Goal: Obtain resource: Download file/media

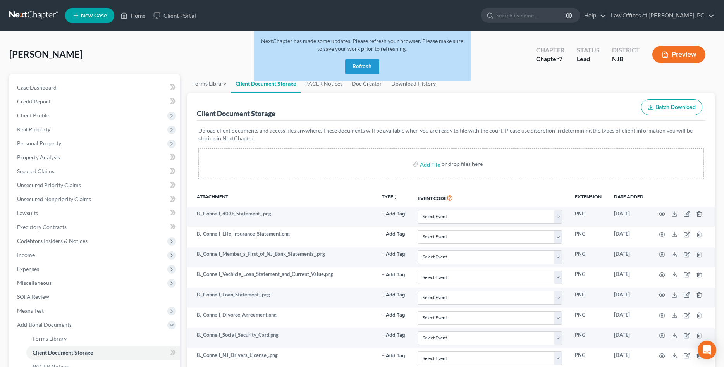
scroll to position [119, 0]
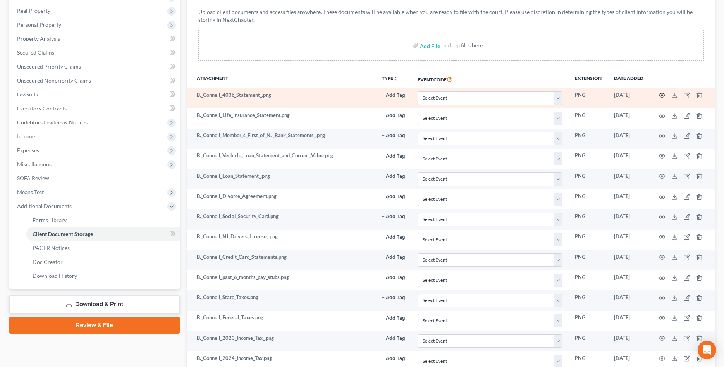
click at [661, 96] on circle "button" at bounding box center [662, 96] width 2 height 2
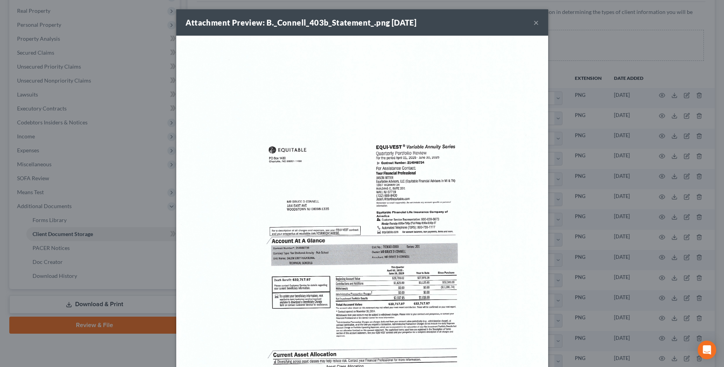
click at [533, 22] on div "Attachment Preview: B._Connell_403b_Statement_.png [DATE] ×" at bounding box center [362, 22] width 372 height 26
click at [581, 31] on div "Attachment Preview: B._Connell_403b_Statement_.png [DATE] × Download" at bounding box center [362, 183] width 724 height 367
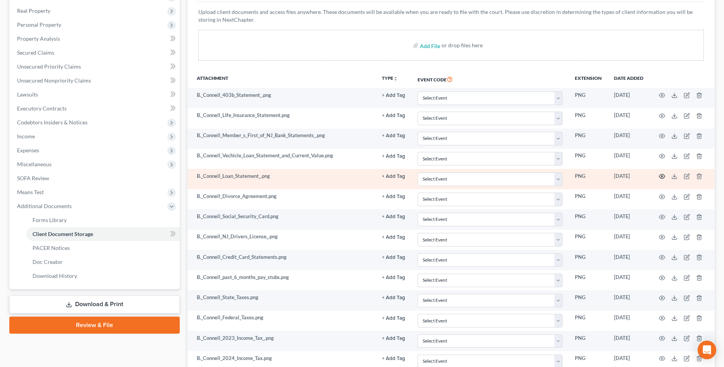
click at [661, 176] on icon "button" at bounding box center [662, 176] width 6 height 6
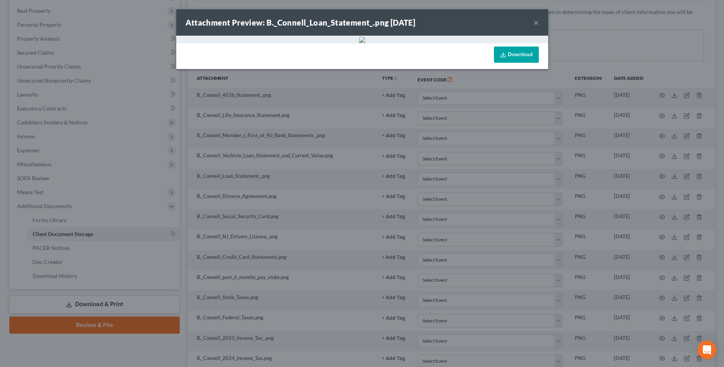
click at [524, 57] on link "Download" at bounding box center [516, 54] width 45 height 16
click at [568, 29] on div "Attachment Preview: B._Connell_Loan_Statement_.png [DATE] × Download" at bounding box center [362, 183] width 724 height 367
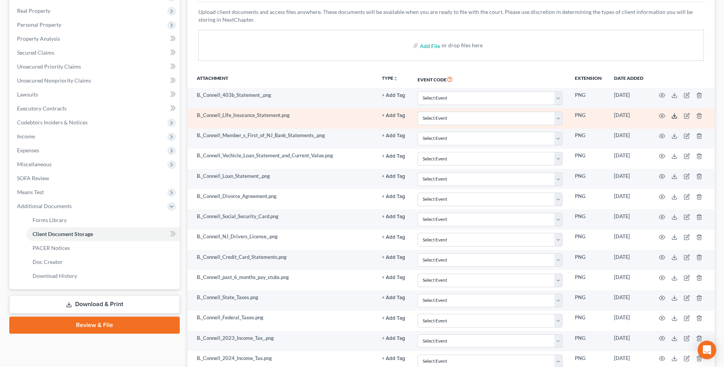
click at [674, 115] on icon at bounding box center [674, 116] width 6 height 6
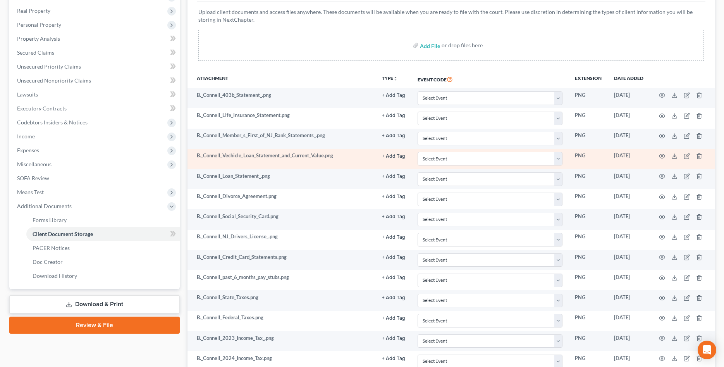
click at [273, 157] on td "B._Connell_Vechicle_Loan_Statement_and_Current_Value.png" at bounding box center [281, 159] width 188 height 20
click at [661, 158] on icon "button" at bounding box center [662, 156] width 6 height 4
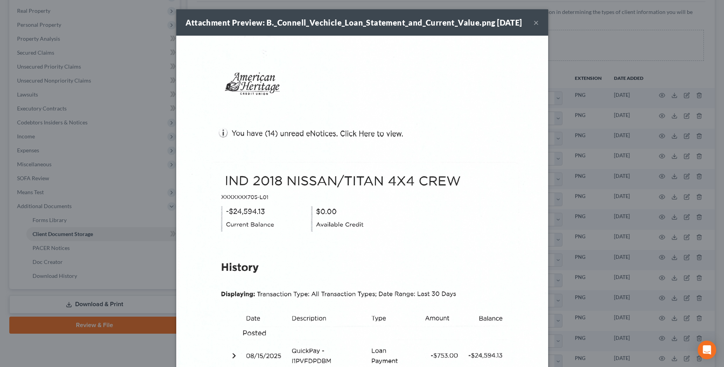
click at [537, 26] on button "×" at bounding box center [535, 22] width 5 height 9
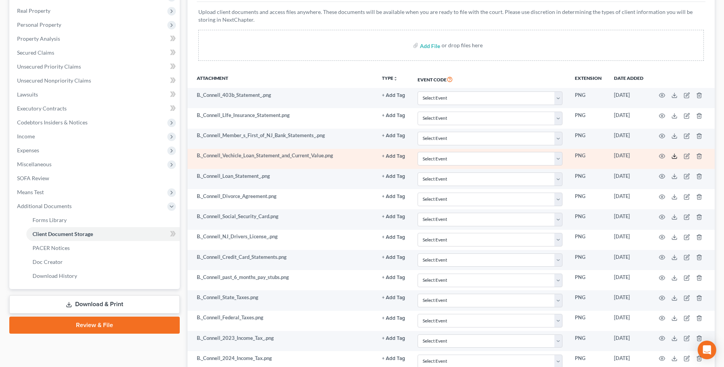
click at [675, 157] on icon at bounding box center [674, 156] width 6 height 6
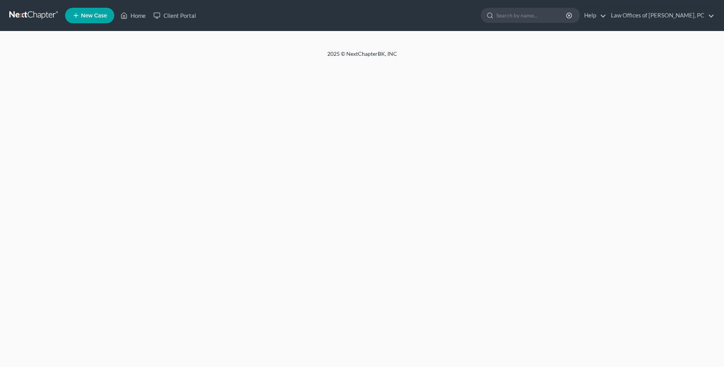
select select "9"
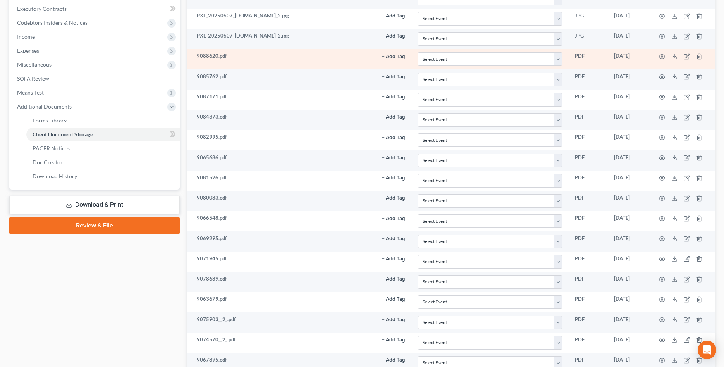
scroll to position [198, 0]
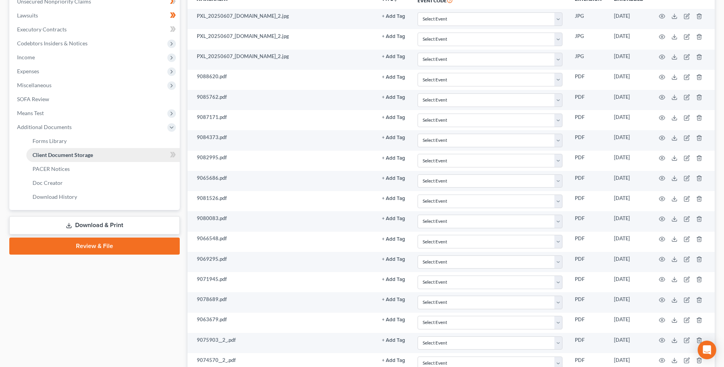
click at [106, 157] on link "Client Document Storage" at bounding box center [102, 155] width 153 height 14
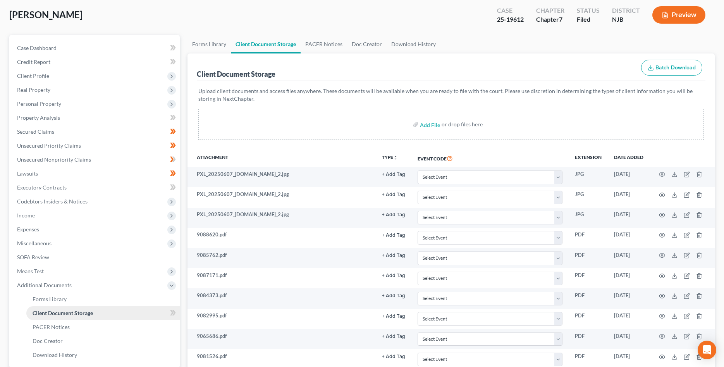
scroll to position [0, 0]
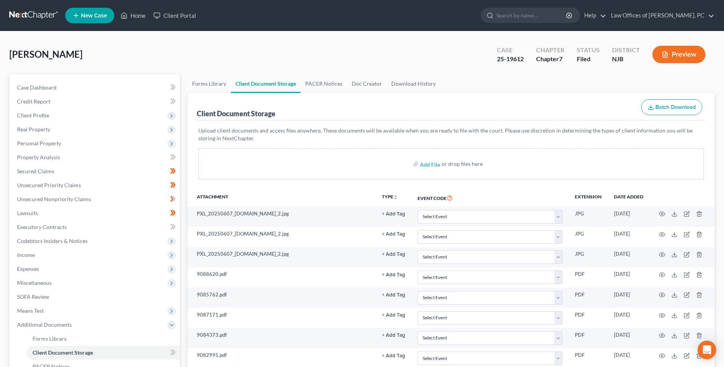
click at [34, 14] on link at bounding box center [34, 16] width 50 height 14
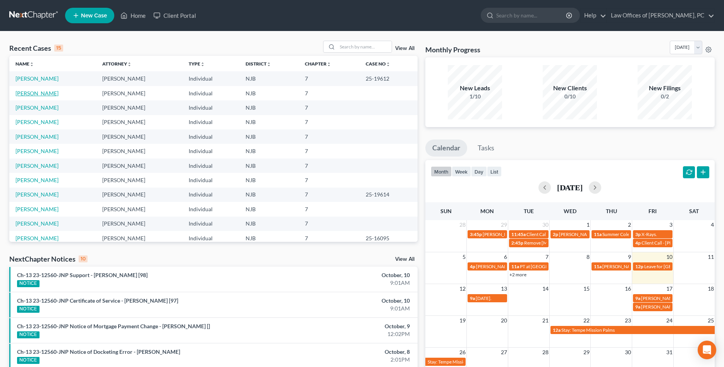
click at [46, 93] on link "[PERSON_NAME]" at bounding box center [36, 93] width 43 height 7
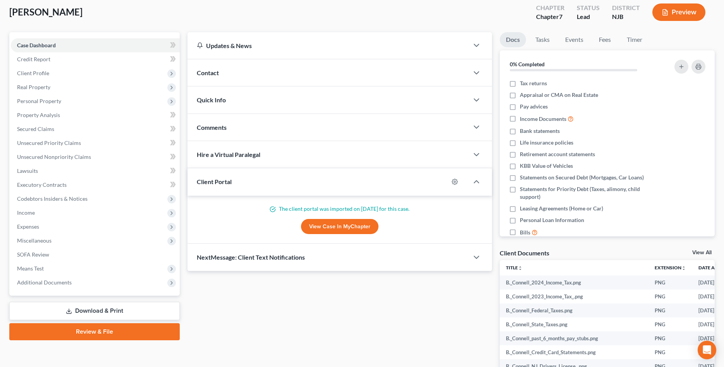
scroll to position [119, 0]
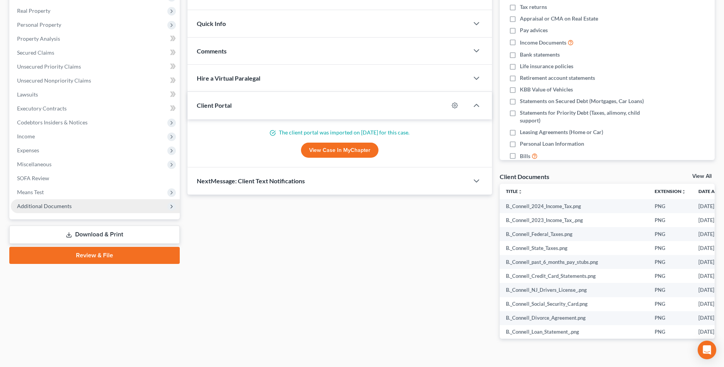
click at [72, 207] on span "Additional Documents" at bounding box center [95, 206] width 169 height 14
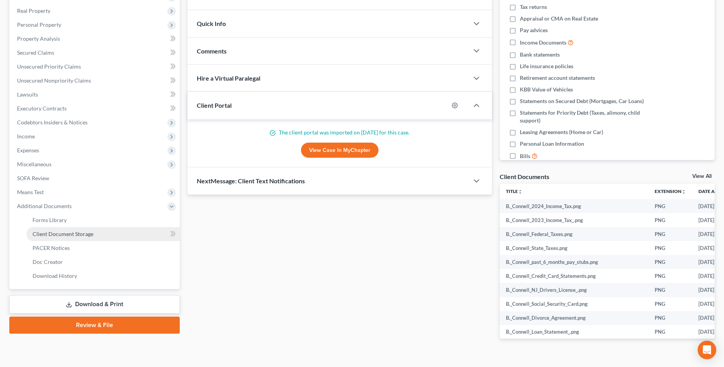
click at [71, 233] on span "Client Document Storage" at bounding box center [63, 233] width 61 height 7
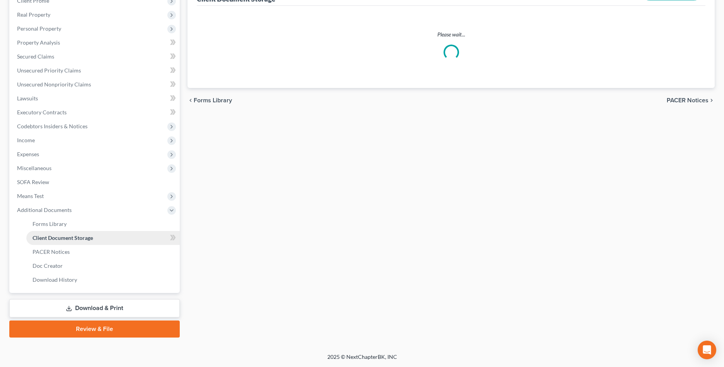
scroll to position [114, 0]
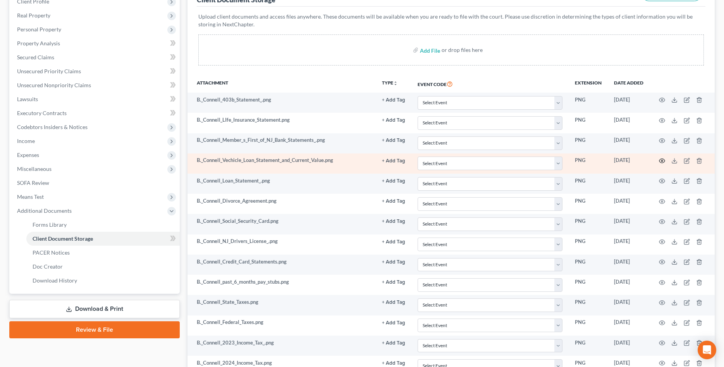
click at [662, 162] on circle "button" at bounding box center [662, 161] width 2 height 2
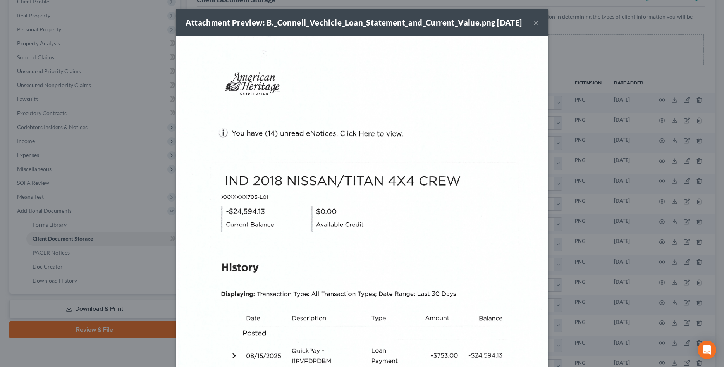
click at [537, 27] on button "×" at bounding box center [535, 22] width 5 height 9
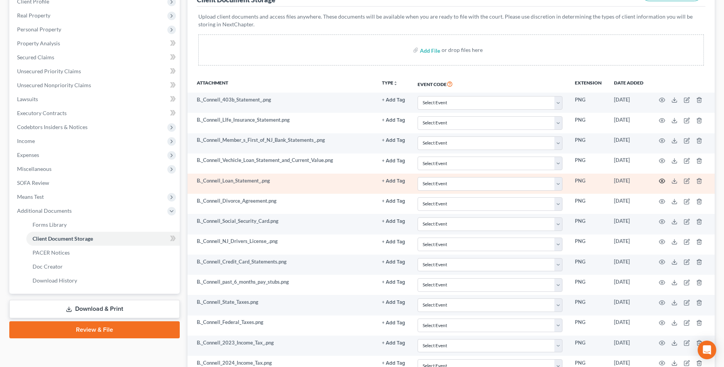
click at [662, 182] on icon "button" at bounding box center [662, 181] width 6 height 6
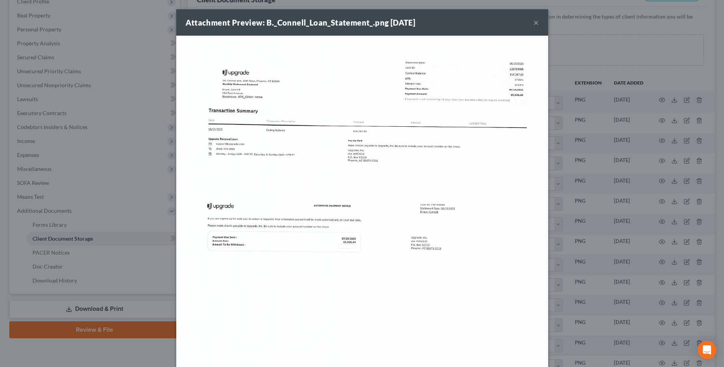
click at [537, 23] on button "×" at bounding box center [535, 22] width 5 height 9
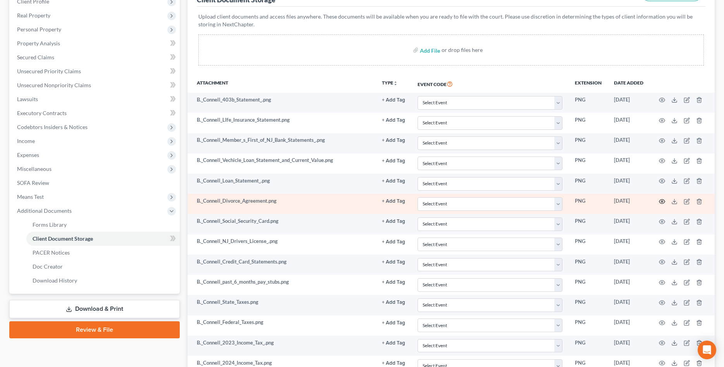
click at [662, 201] on circle "button" at bounding box center [662, 202] width 2 height 2
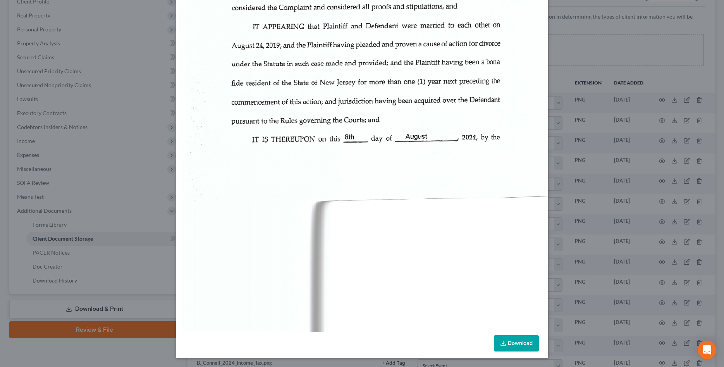
scroll to position [158, 0]
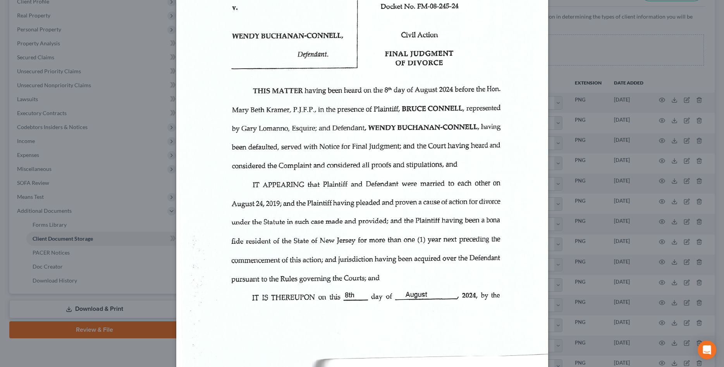
click at [552, 41] on div "Attachment Preview: B._Connell_Divorce_Agreement.png 10/01/2025 × Download" at bounding box center [362, 183] width 724 height 367
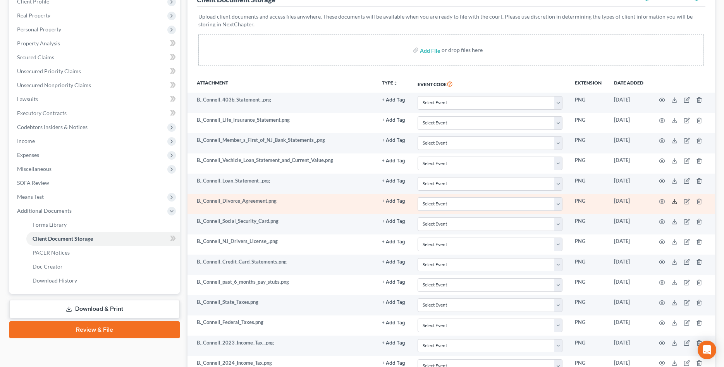
click at [673, 202] on icon at bounding box center [674, 201] width 6 height 6
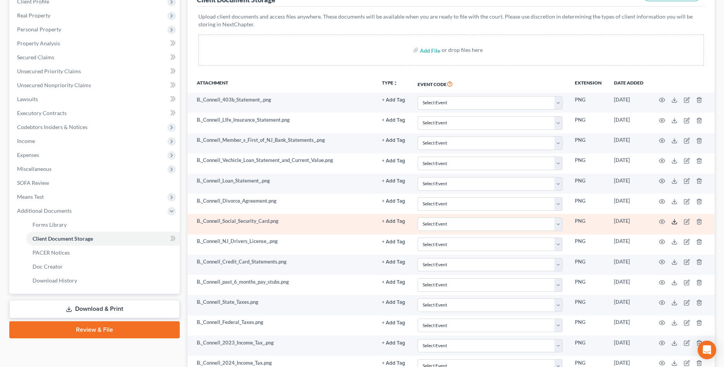
click at [672, 223] on icon at bounding box center [674, 223] width 5 height 2
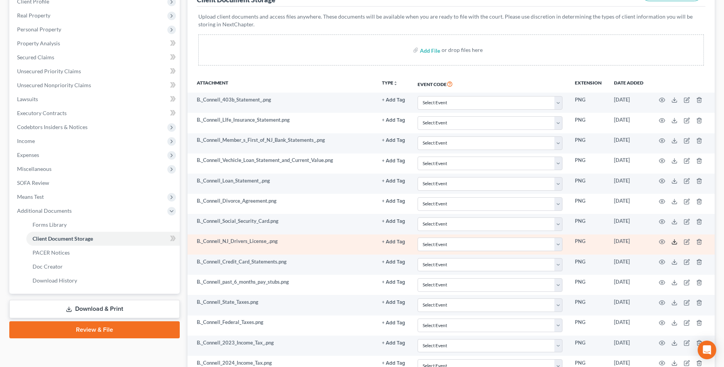
click at [673, 242] on icon at bounding box center [674, 242] width 6 height 6
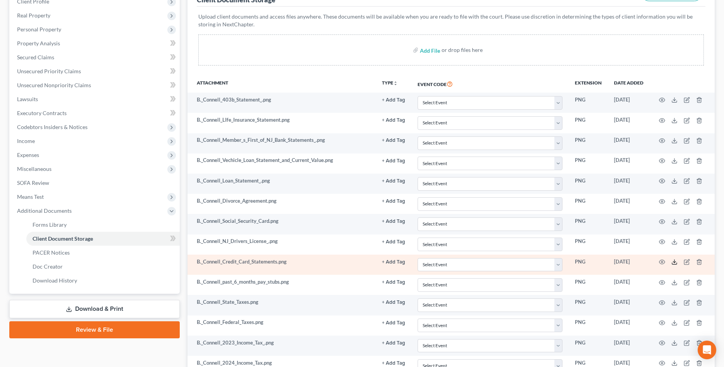
click at [676, 264] on icon at bounding box center [674, 264] width 5 height 2
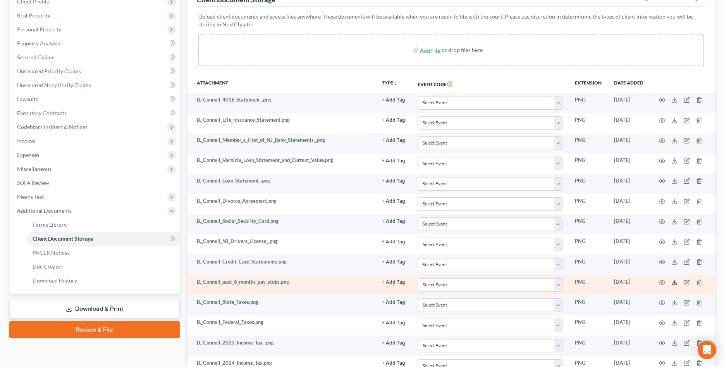
click at [676, 282] on icon at bounding box center [674, 282] width 6 height 6
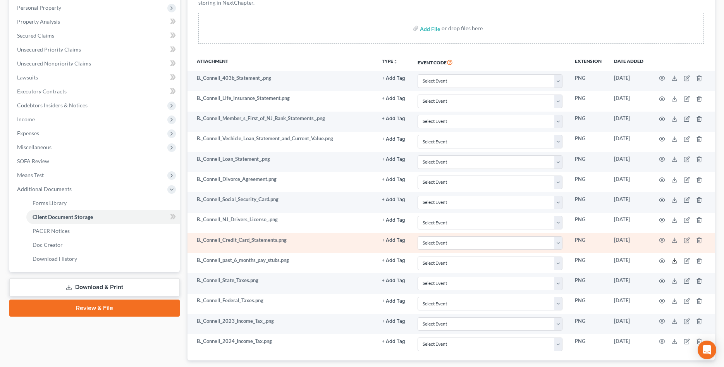
scroll to position [153, 0]
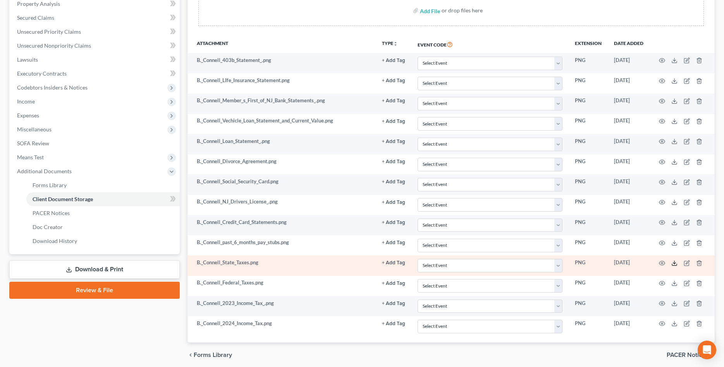
click at [671, 265] on icon at bounding box center [674, 263] width 6 height 6
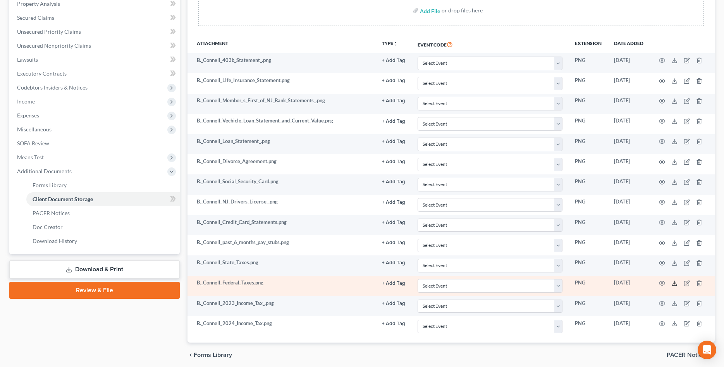
click at [673, 283] on polyline at bounding box center [674, 283] width 3 height 1
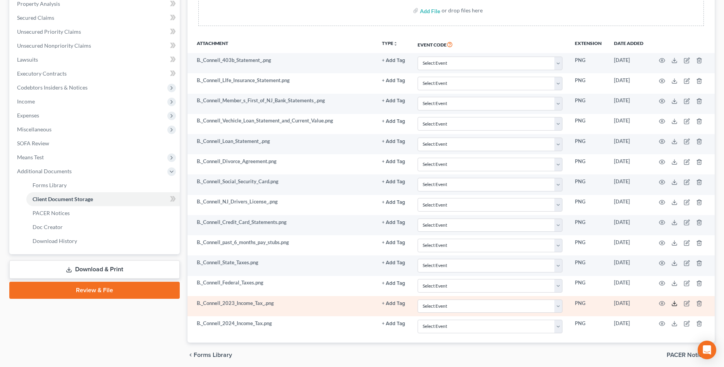
click at [676, 305] on icon at bounding box center [674, 303] width 6 height 6
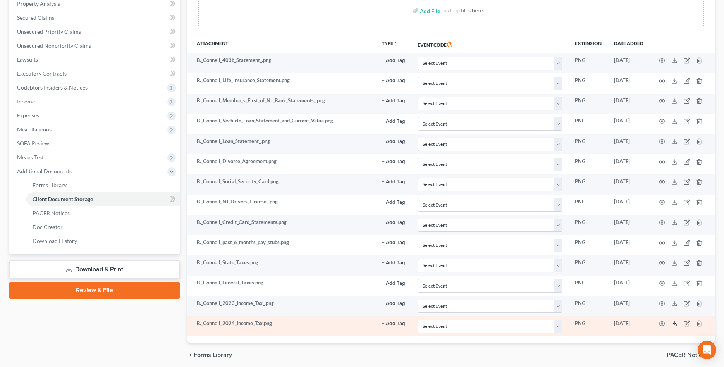
click at [676, 324] on icon at bounding box center [674, 323] width 6 height 6
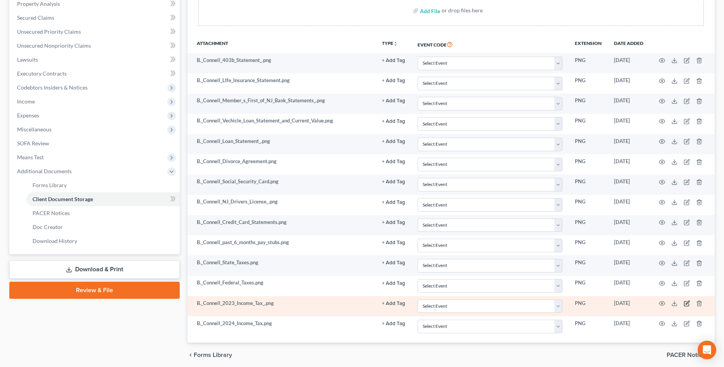
click at [685, 304] on icon "button" at bounding box center [686, 303] width 5 height 5
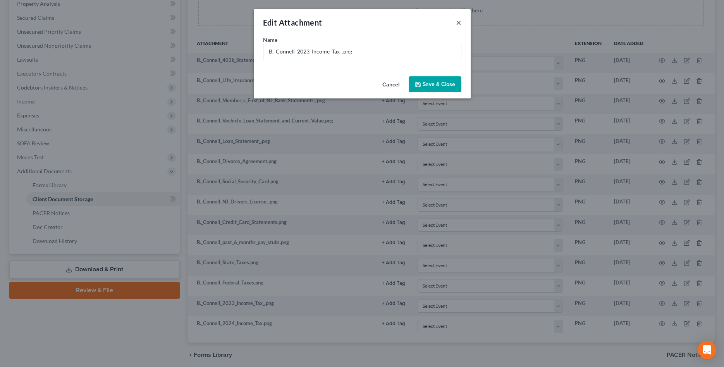
click at [458, 22] on button "×" at bounding box center [458, 22] width 5 height 9
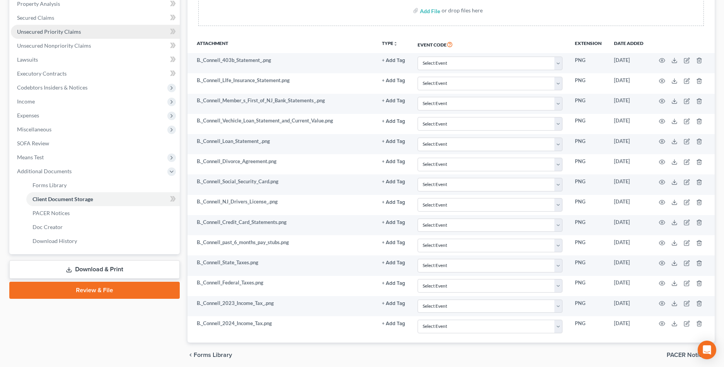
scroll to position [0, 0]
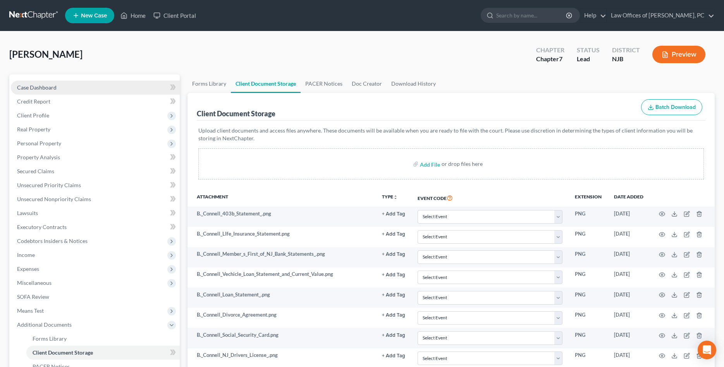
click at [71, 88] on link "Case Dashboard" at bounding box center [95, 88] width 169 height 14
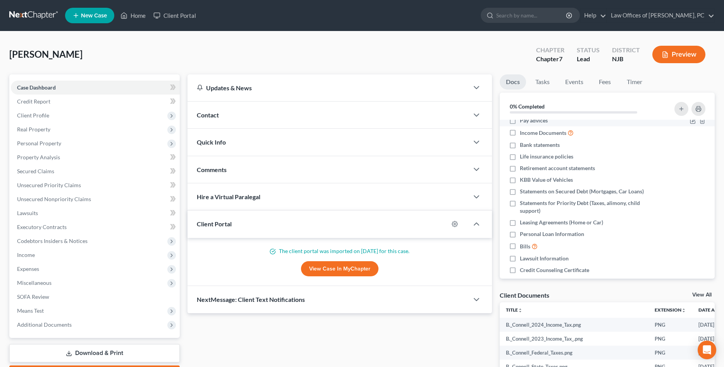
scroll to position [40, 0]
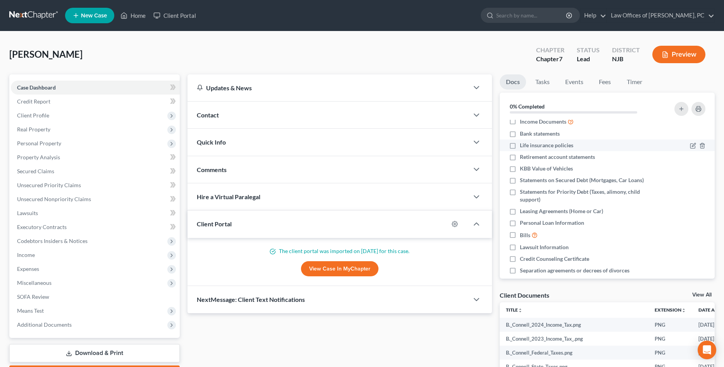
click at [567, 145] on span "Life insurance policies" at bounding box center [546, 145] width 53 height 8
click at [528, 145] on input "Life insurance policies" at bounding box center [525, 143] width 5 height 5
checkbox input "true"
click at [565, 182] on span "Statements on Secured Debt (Mortgages, Car Loans)" at bounding box center [582, 180] width 124 height 8
click at [528, 181] on input "Statements on Secured Debt (Mortgages, Car Loans)" at bounding box center [525, 178] width 5 height 5
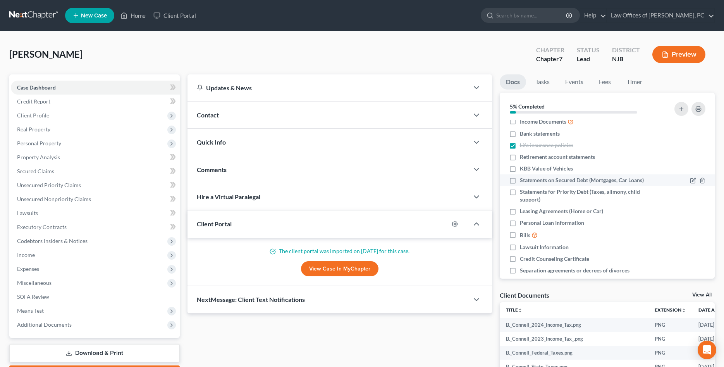
checkbox input "true"
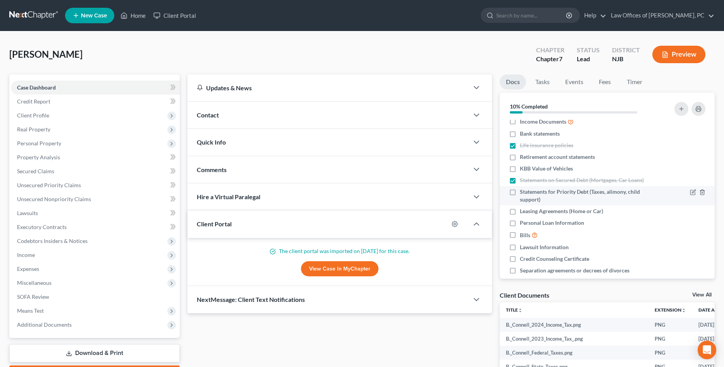
scroll to position [79, 0]
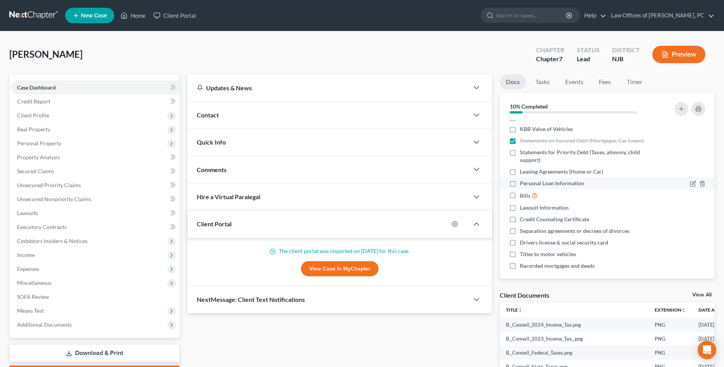
click at [563, 184] on span "Personal Loan Information" at bounding box center [552, 183] width 64 height 8
click at [528, 184] on input "Personal Loan Information" at bounding box center [525, 181] width 5 height 5
checkbox input "true"
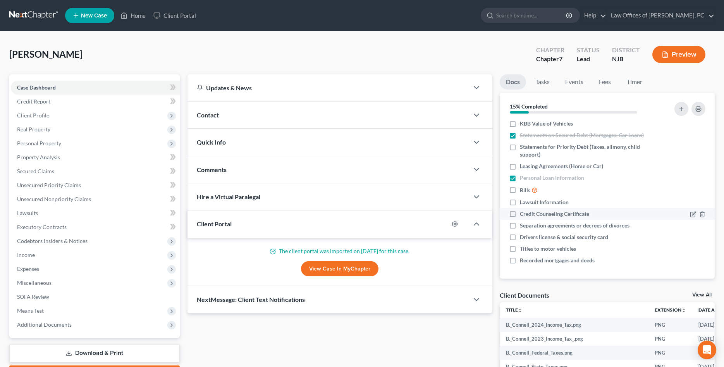
click at [559, 214] on span "Credit Counseling Certificate" at bounding box center [554, 214] width 69 height 8
click at [528, 214] on input "Credit Counseling Certificate" at bounding box center [525, 212] width 5 height 5
checkbox input "true"
click at [557, 225] on span "Separation agreements or decrees of divorces" at bounding box center [575, 226] width 110 height 8
click at [528, 225] on input "Separation agreements or decrees of divorces" at bounding box center [525, 224] width 5 height 5
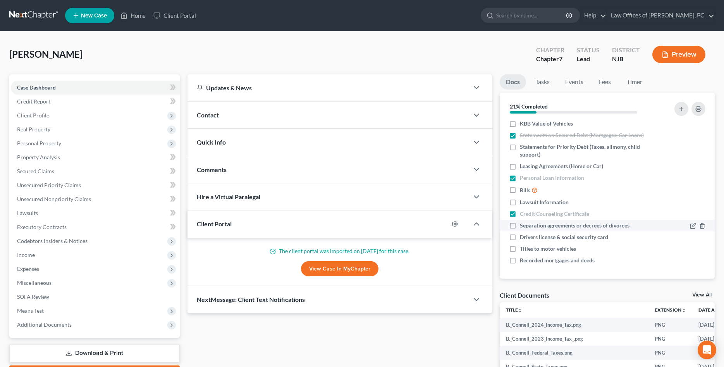
checkbox input "true"
click at [557, 236] on span "Drivers license & social security card" at bounding box center [564, 237] width 88 height 8
click at [528, 236] on input "Drivers license & social security card" at bounding box center [525, 235] width 5 height 5
checkbox input "true"
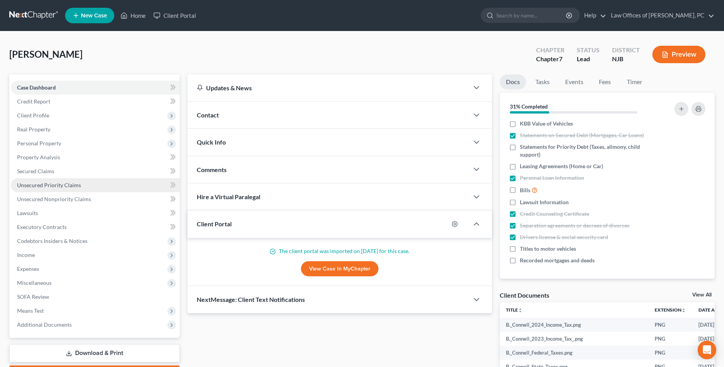
click at [82, 187] on link "Unsecured Priority Claims" at bounding box center [95, 185] width 169 height 14
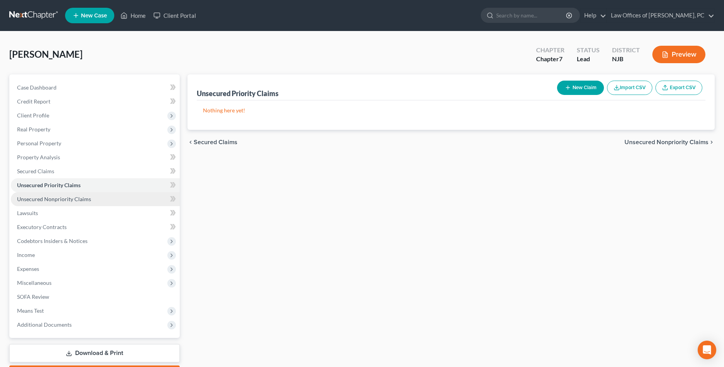
click at [79, 200] on span "Unsecured Nonpriority Claims" at bounding box center [54, 199] width 74 height 7
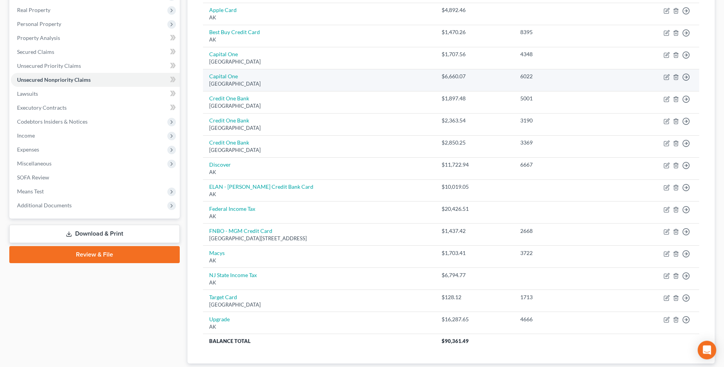
scroll to position [158, 0]
